Goal: Task Accomplishment & Management: Manage account settings

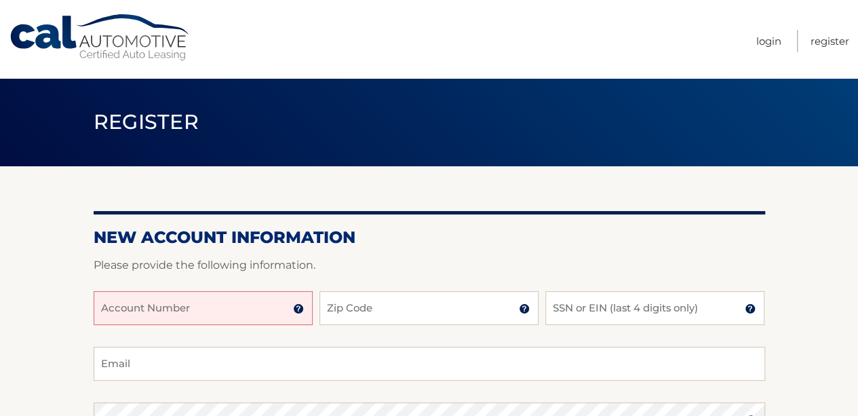
click at [246, 315] on input "Account Number" at bounding box center [203, 308] width 219 height 34
type input "4456007924"
click at [352, 303] on input "Zip Code" at bounding box center [429, 308] width 219 height 34
type input "07450"
click at [575, 313] on input "SSN or EIN (last 4 digits only)" at bounding box center [654, 308] width 219 height 34
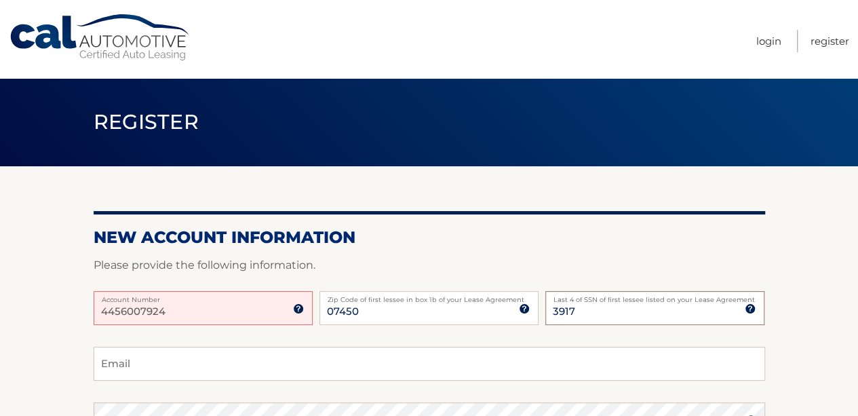
type input "3917"
click at [106, 359] on input "Email" at bounding box center [430, 364] width 672 height 34
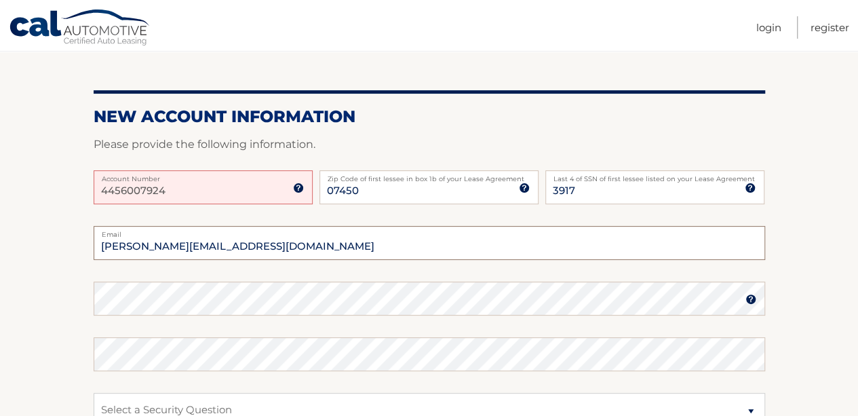
scroll to position [119, 0]
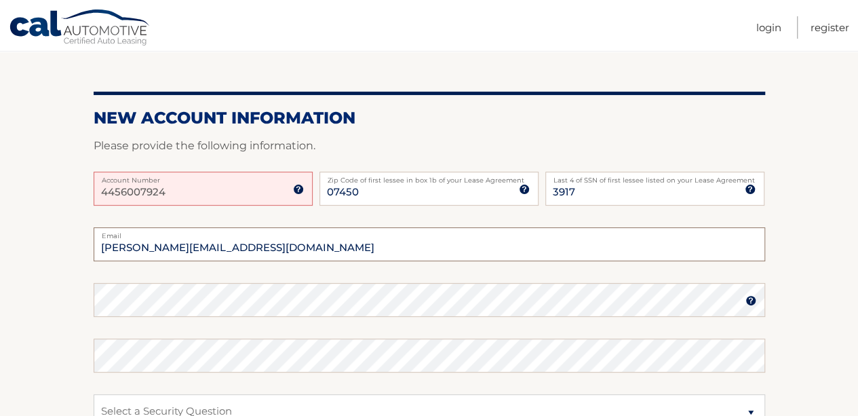
type input "dibenedetto@un.org"
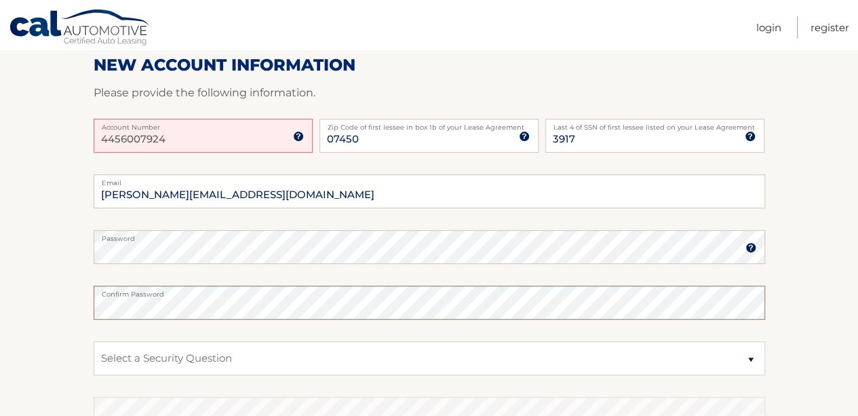
scroll to position [197, 0]
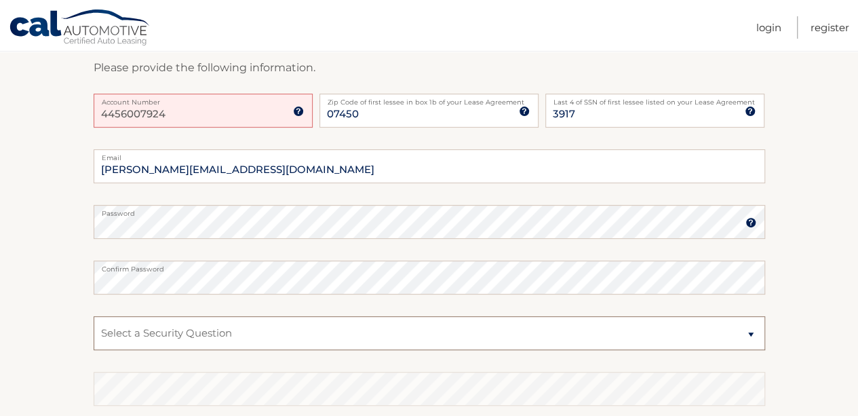
click at [752, 336] on select "Select a Security Question What was the name of your elementary school? What is…" at bounding box center [430, 333] width 672 height 34
select select "2"
click at [94, 316] on select "Select a Security Question What was the name of your elementary school? What is…" at bounding box center [430, 333] width 672 height 34
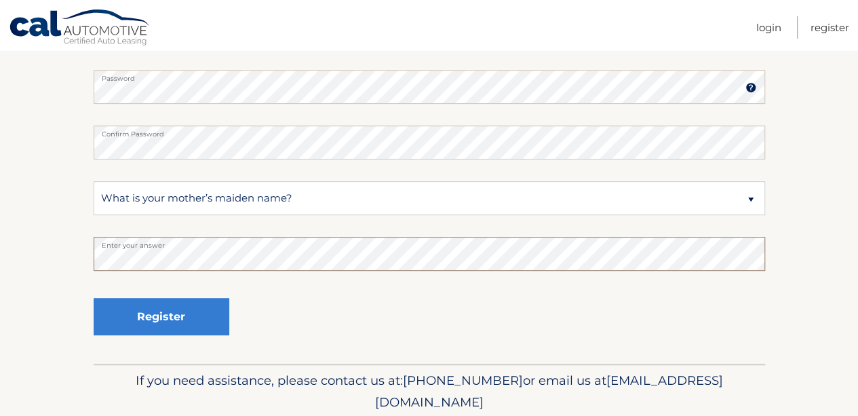
scroll to position [332, 0]
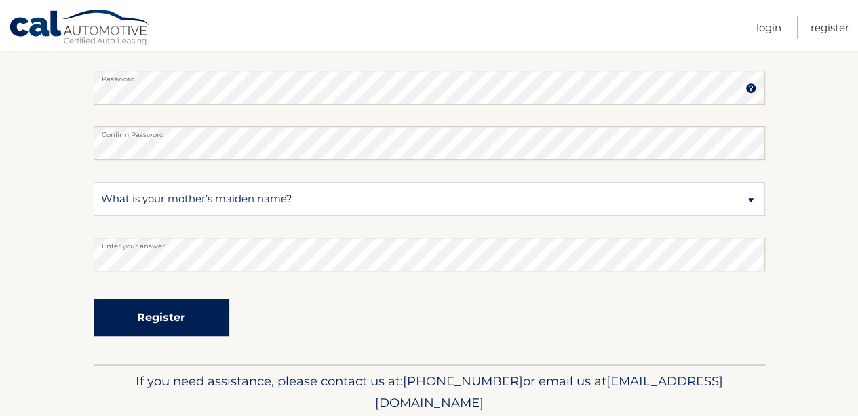
click at [154, 324] on button "Register" at bounding box center [162, 317] width 136 height 37
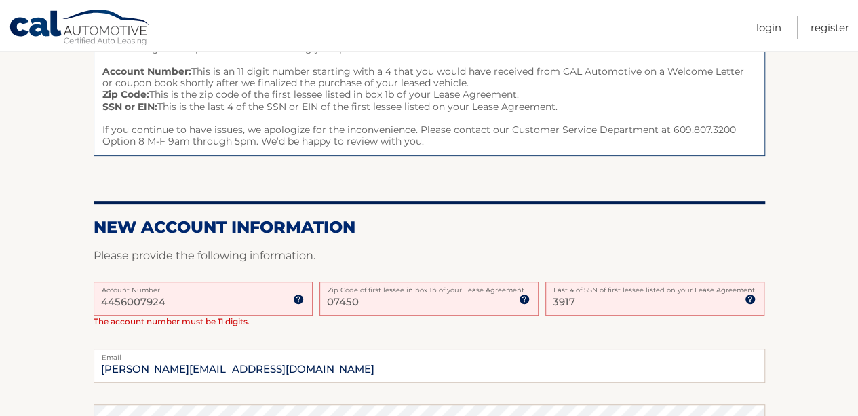
scroll to position [182, 0]
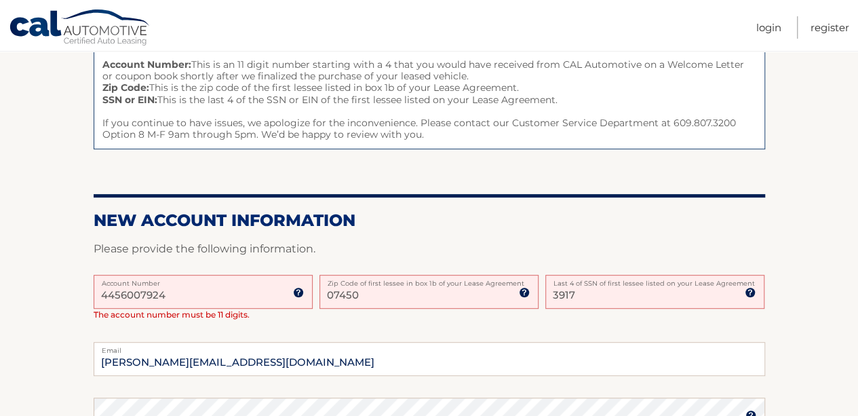
click at [169, 295] on input "4456007924" at bounding box center [203, 292] width 219 height 34
click at [114, 294] on input "4456007924" at bounding box center [203, 292] width 219 height 34
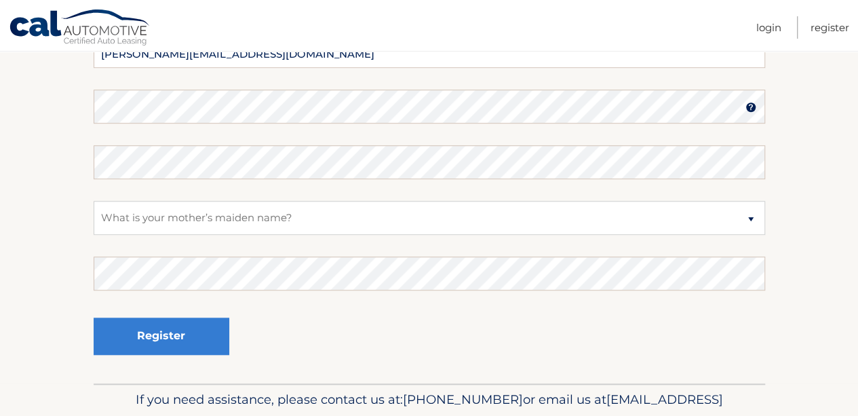
scroll to position [482, 0]
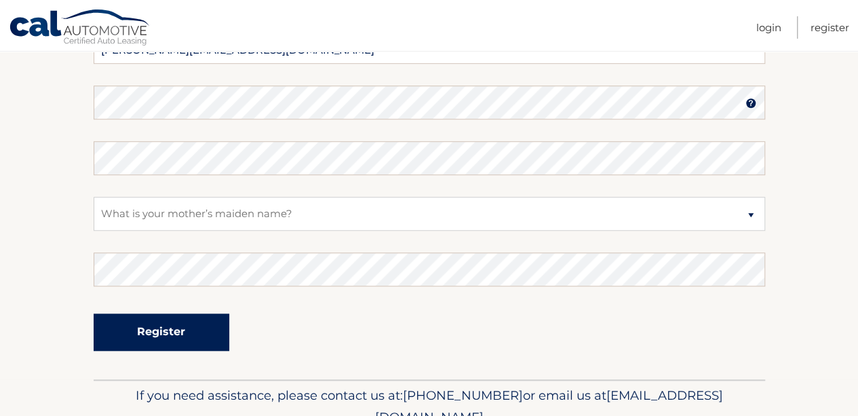
type input "44456007924"
click at [203, 326] on button "Register" at bounding box center [162, 331] width 136 height 37
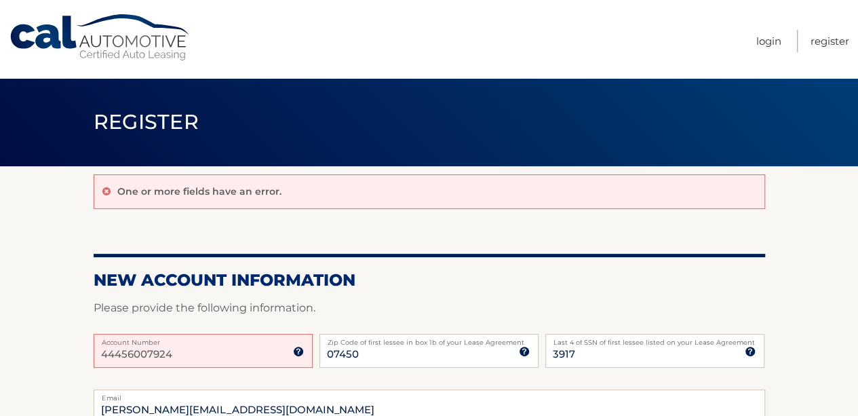
click at [206, 356] on input "44456007924" at bounding box center [203, 351] width 219 height 34
type input "44456007924"
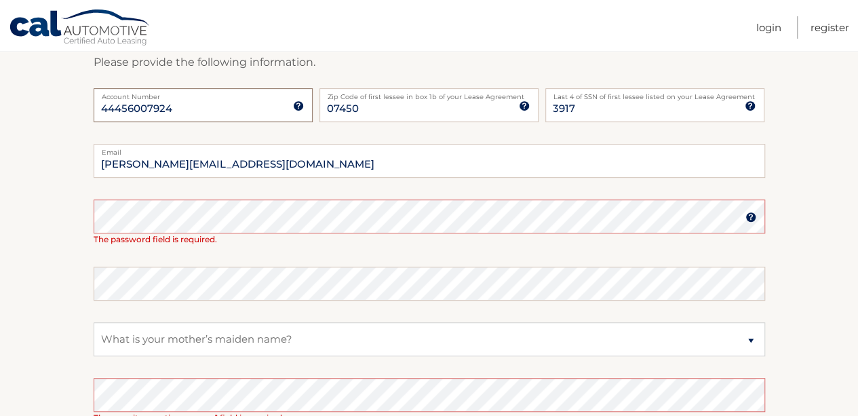
scroll to position [292, 0]
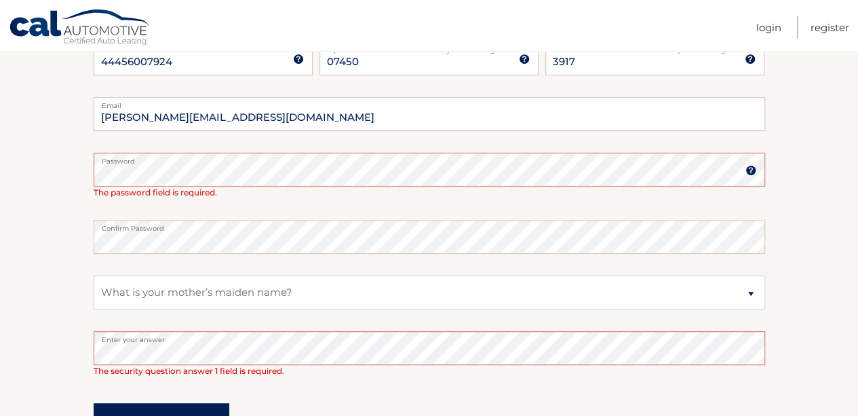
click at [169, 410] on button "Register" at bounding box center [162, 421] width 136 height 37
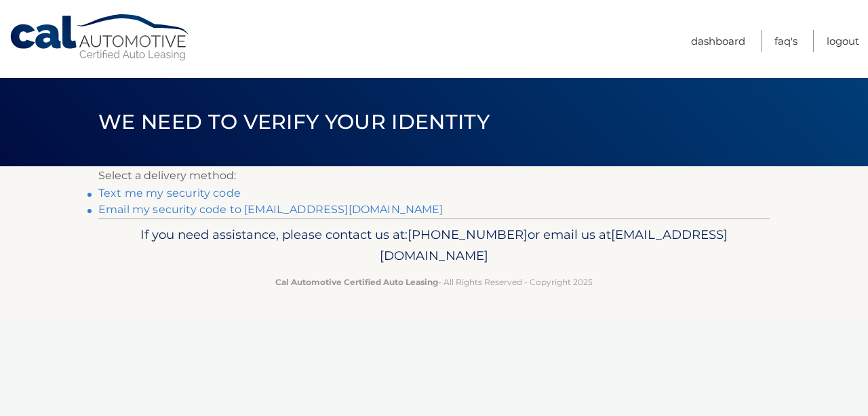
click at [224, 208] on link "**********" at bounding box center [270, 209] width 345 height 13
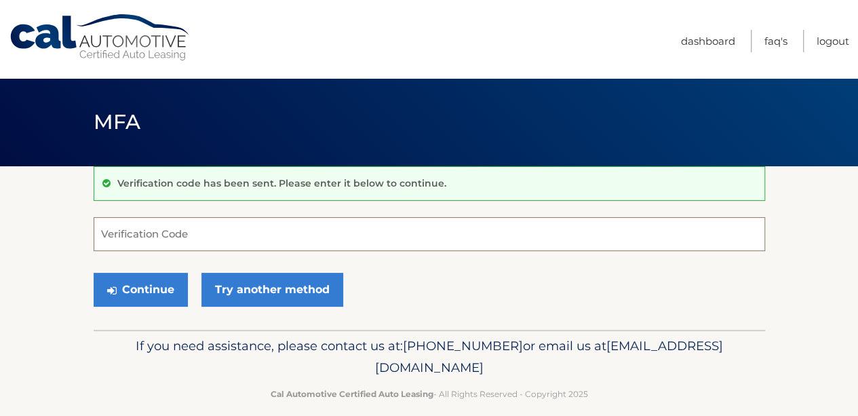
click at [156, 241] on input "Verification Code" at bounding box center [430, 234] width 672 height 34
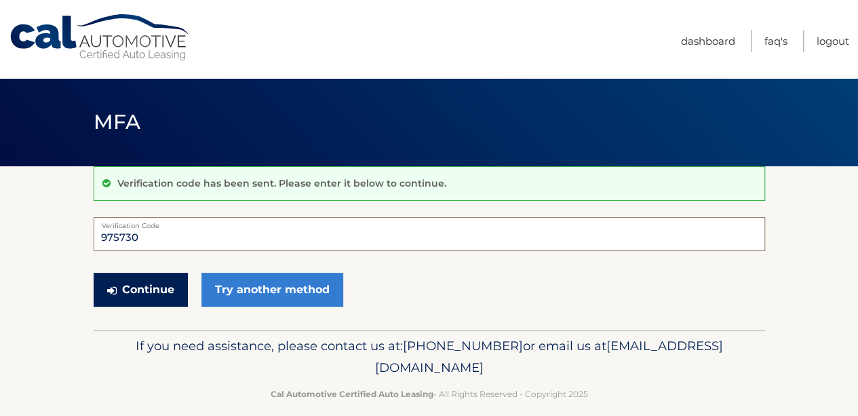
type input "975730"
click at [149, 280] on button "Continue" at bounding box center [141, 290] width 94 height 34
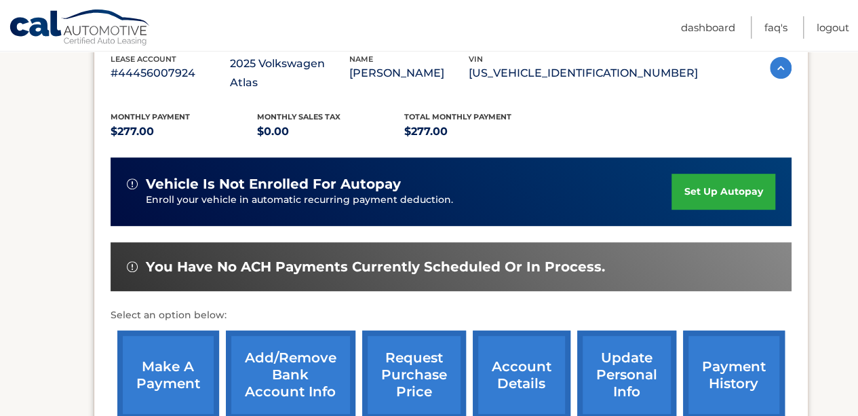
scroll to position [256, 0]
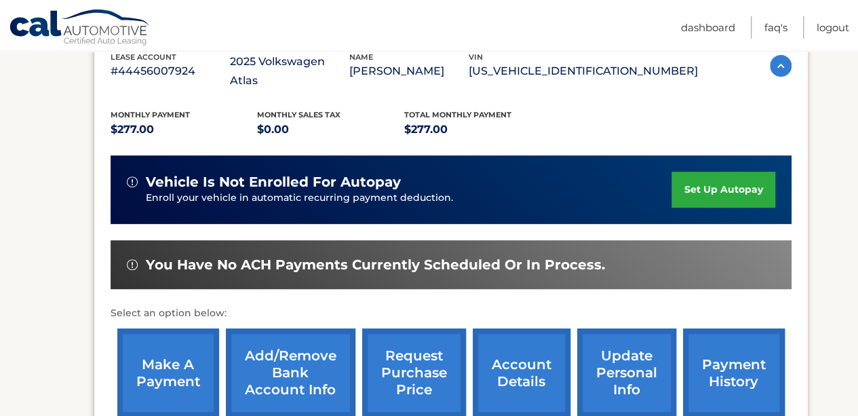
click at [745, 172] on link "set up autopay" at bounding box center [723, 190] width 103 height 36
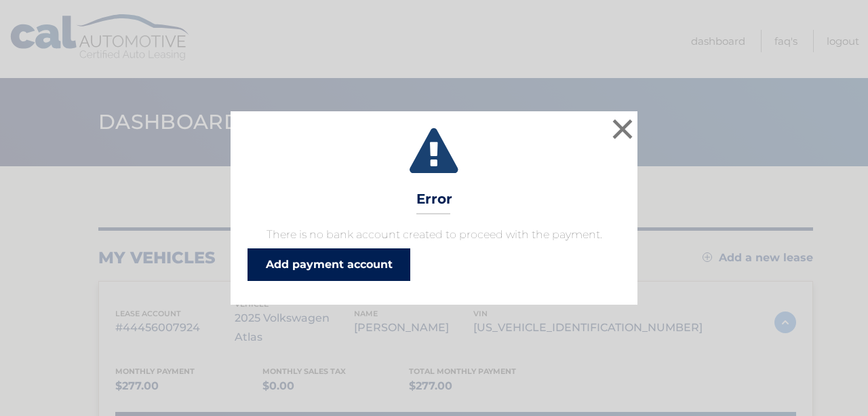
click at [343, 264] on link "Add payment account" at bounding box center [329, 264] width 163 height 33
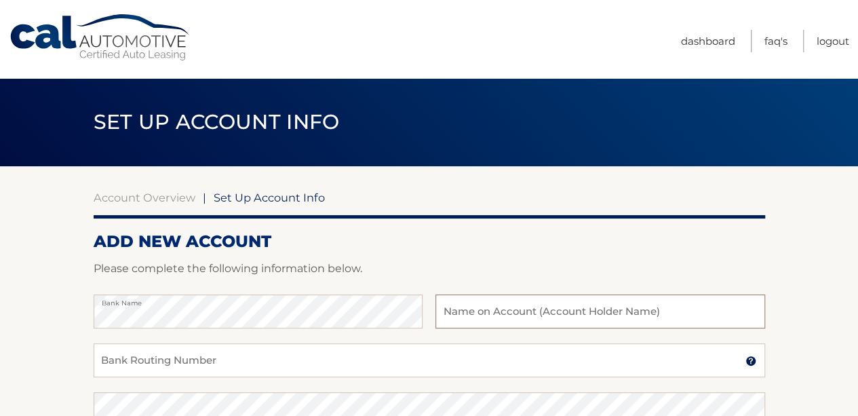
click at [533, 323] on input "text" at bounding box center [600, 311] width 329 height 34
type input "[PERSON_NAME]"
click at [300, 358] on input "Bank Routing Number" at bounding box center [430, 360] width 672 height 34
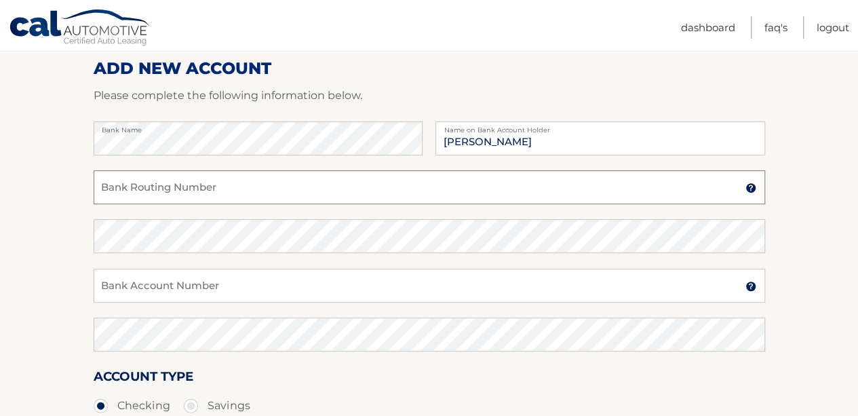
scroll to position [187, 0]
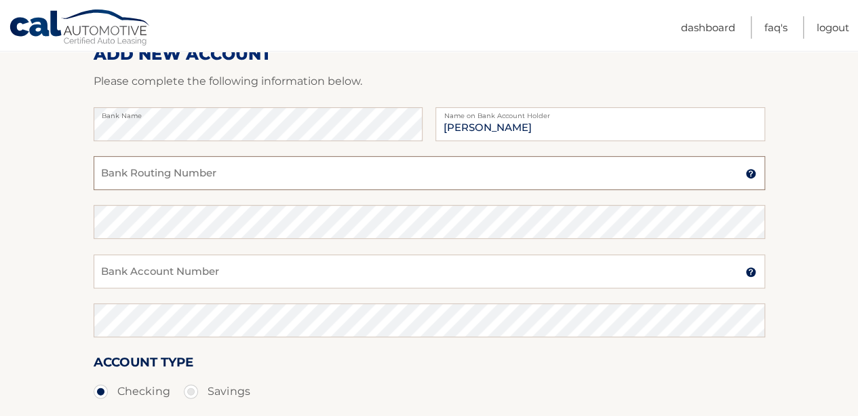
click at [669, 182] on input "Bank Routing Number" at bounding box center [430, 173] width 672 height 34
type input "226078609"
click at [137, 270] on input "Bank Account Number" at bounding box center [430, 271] width 672 height 34
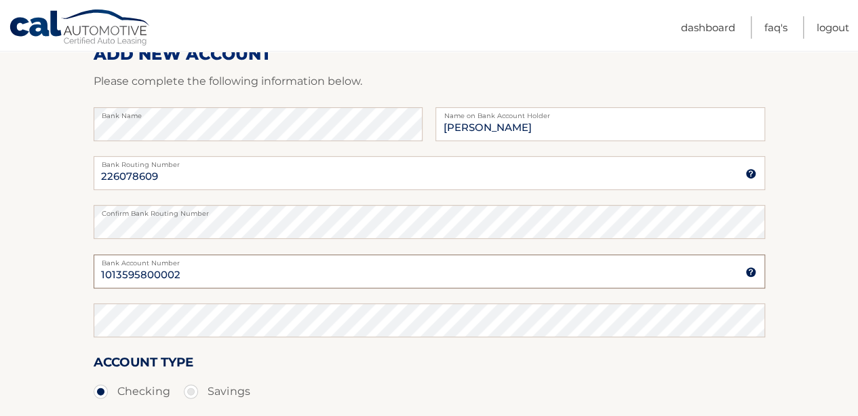
type input "1013595800002"
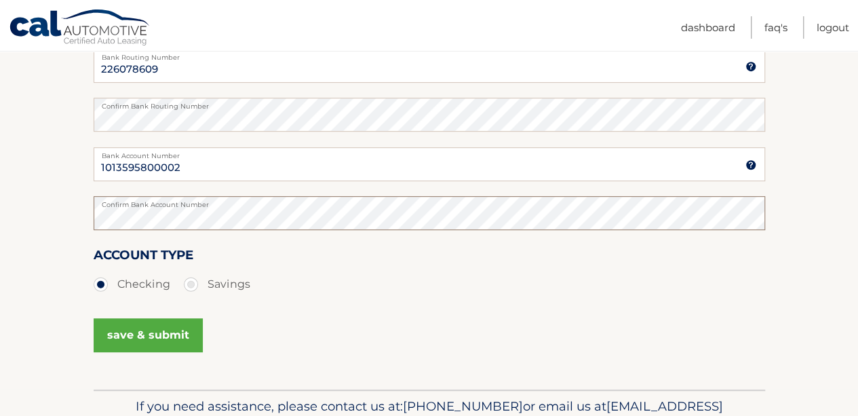
scroll to position [301, 0]
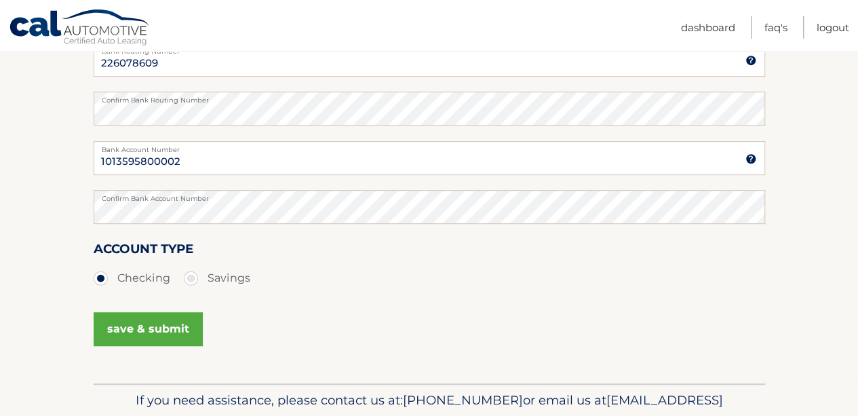
click at [131, 332] on button "save & submit" at bounding box center [148, 329] width 109 height 34
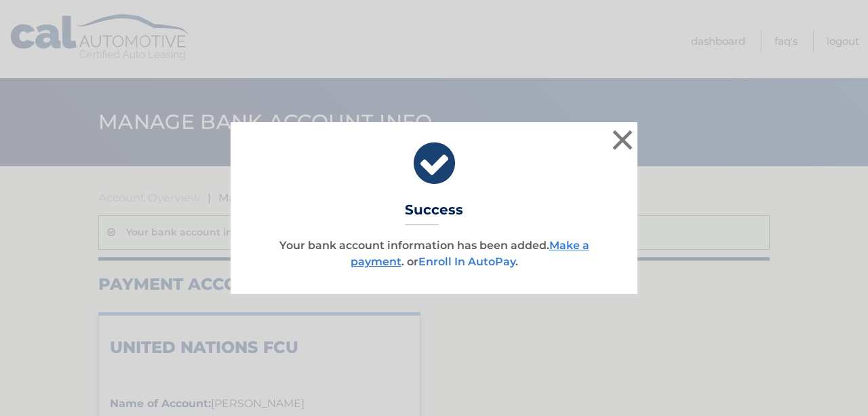
click at [471, 267] on link "Enroll In AutoPay" at bounding box center [467, 261] width 97 height 13
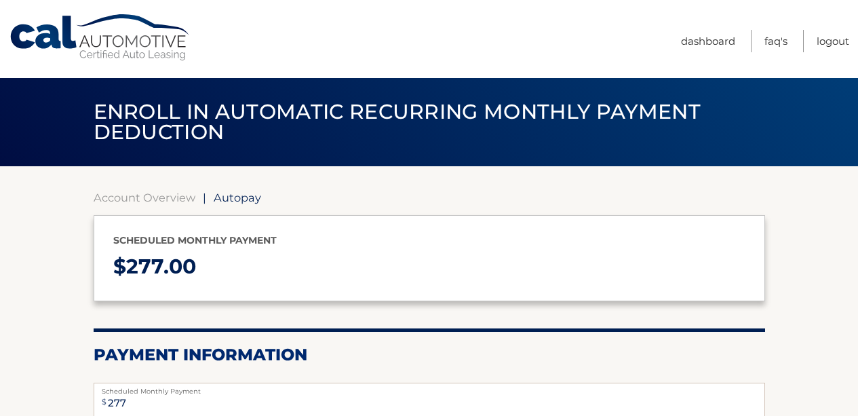
select select "NWI4NWRjMmYtZjQyOC00N2NmLThiNGItMDFjZDNlZjI3MTkw"
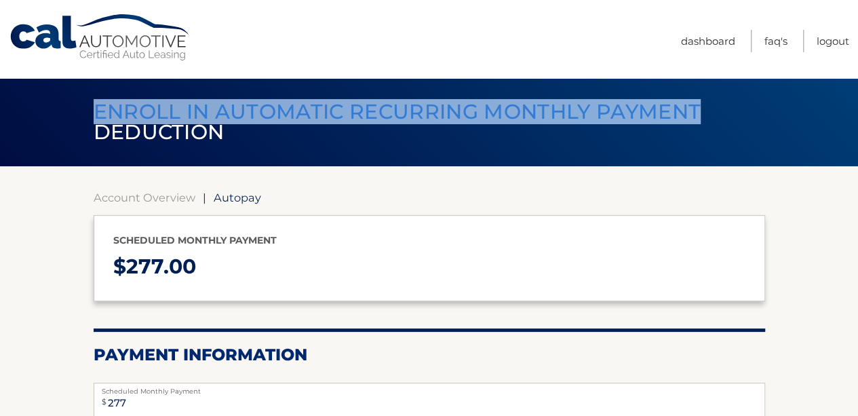
drag, startPoint x: 857, startPoint y: 77, endPoint x: 843, endPoint y: 119, distance: 44.4
click at [843, 119] on div "Cal Automotive Menu Dashboard FAQ's Logout |" at bounding box center [429, 208] width 858 height 416
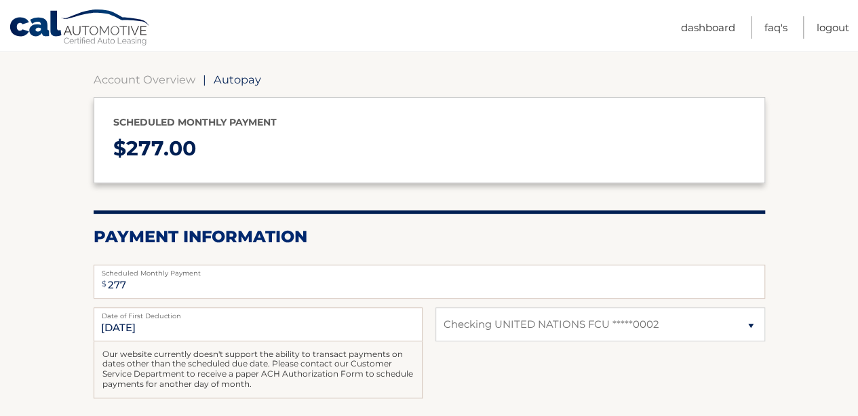
scroll to position [144, 0]
